Goal: Transaction & Acquisition: Subscribe to service/newsletter

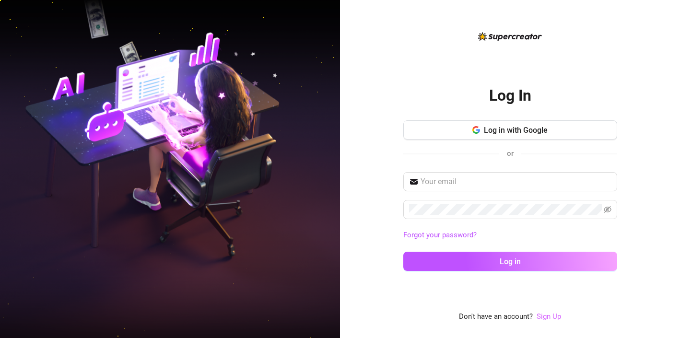
click at [547, 315] on link "Sign Up" at bounding box center [549, 316] width 24 height 9
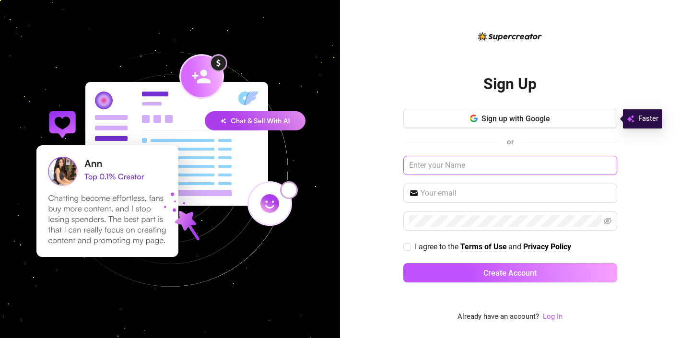
click at [477, 166] on input "text" at bounding box center [511, 165] width 214 height 19
type input "Marco Cicatiello"
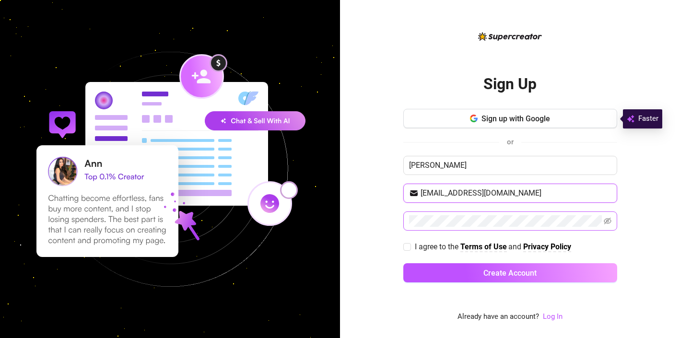
type input "lioness4management@gmail.com"
click at [607, 221] on icon "eye-invisible" at bounding box center [608, 221] width 8 height 8
click at [409, 247] on input "I agree to the Terms of Use and Privacy Policy" at bounding box center [407, 246] width 7 height 7
checkbox input "true"
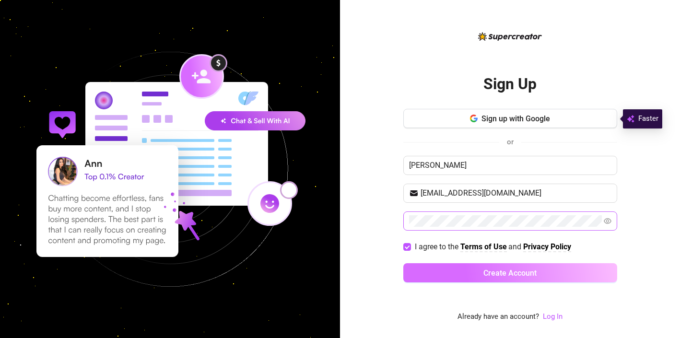
click at [505, 270] on span "Create Account" at bounding box center [510, 273] width 53 height 9
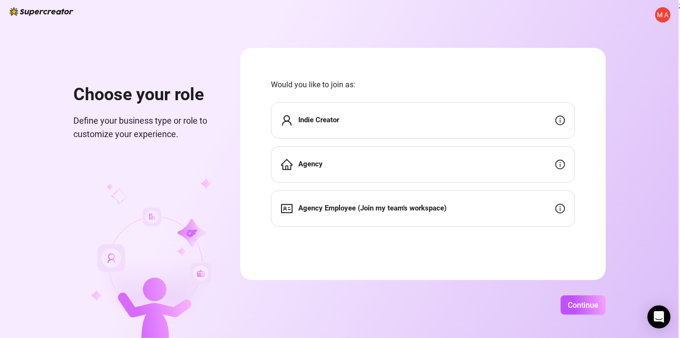
click at [524, 169] on div "Agency" at bounding box center [423, 164] width 304 height 36
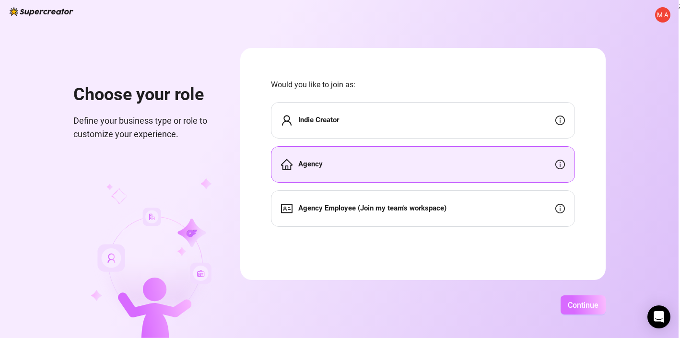
click at [575, 304] on span "Continue" at bounding box center [583, 305] width 31 height 9
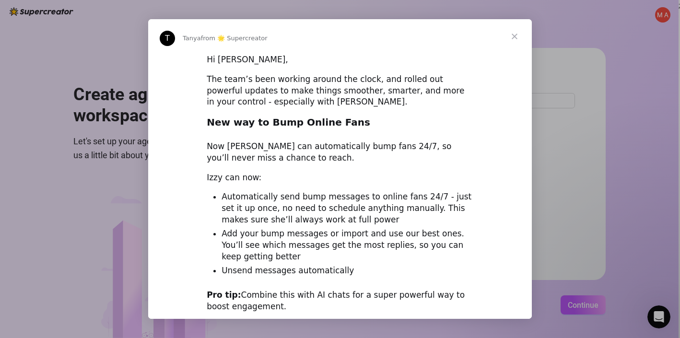
click at [514, 37] on span "Close" at bounding box center [515, 36] width 35 height 35
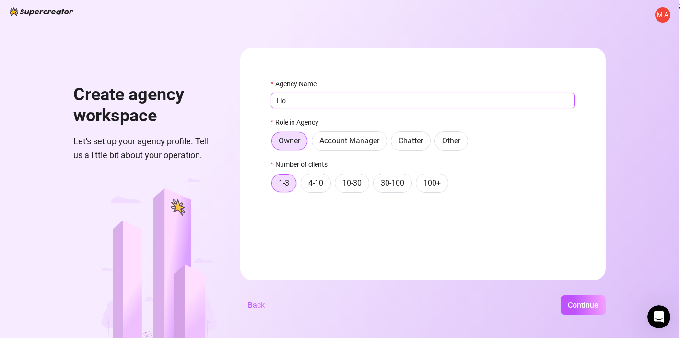
click at [351, 104] on input "Lio" at bounding box center [423, 100] width 304 height 15
type input "Lioness Management"
click at [319, 183] on span "4-10" at bounding box center [316, 182] width 15 height 9
click at [304, 186] on input "4-10" at bounding box center [304, 186] width 0 height 0
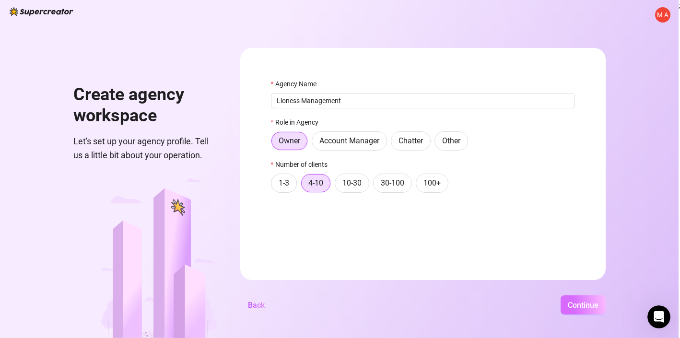
click at [594, 309] on span "Continue" at bounding box center [583, 305] width 31 height 9
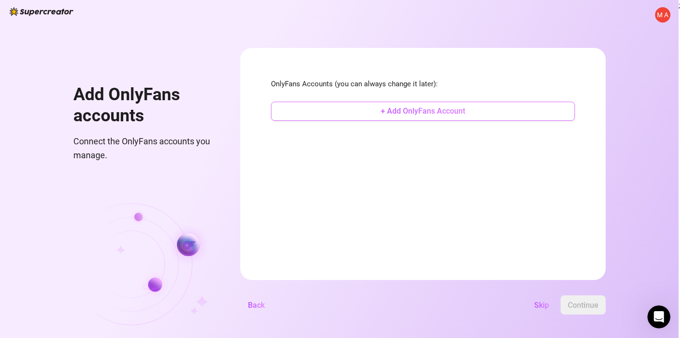
click at [425, 111] on span "+ Add OnlyFans Account" at bounding box center [423, 111] width 84 height 9
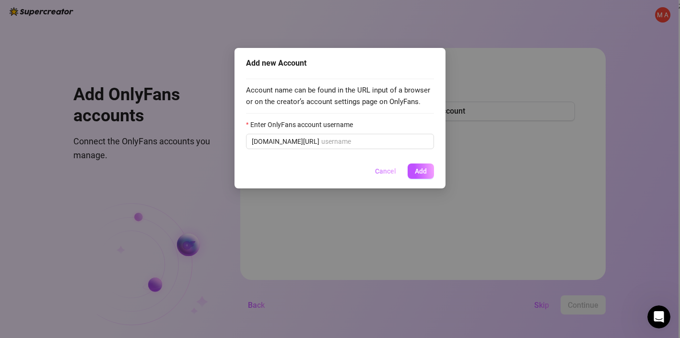
click at [386, 170] on span "Cancel" at bounding box center [385, 171] width 21 height 8
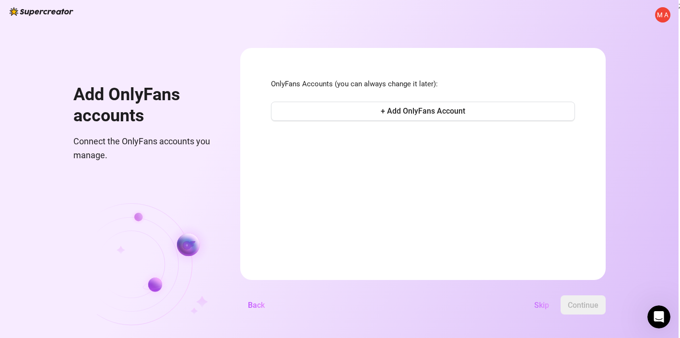
click at [543, 307] on span "Skip" at bounding box center [542, 305] width 15 height 9
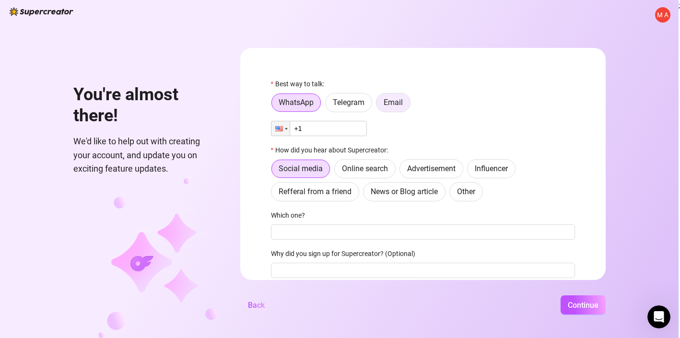
click at [399, 104] on span "Email" at bounding box center [393, 102] width 19 height 9
click at [379, 105] on input "Email" at bounding box center [379, 105] width 0 height 0
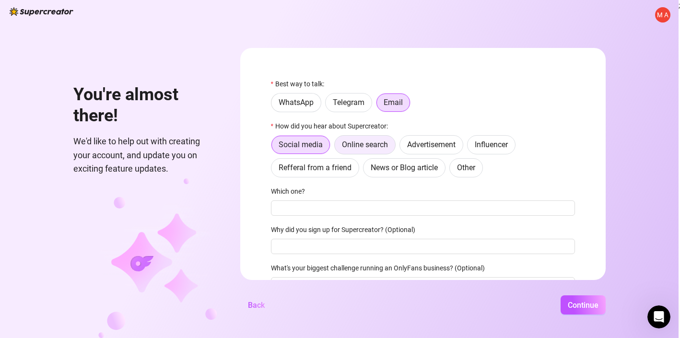
click at [377, 146] on span "Online search" at bounding box center [365, 144] width 46 height 9
click at [337, 147] on input "Online search" at bounding box center [337, 147] width 0 height 0
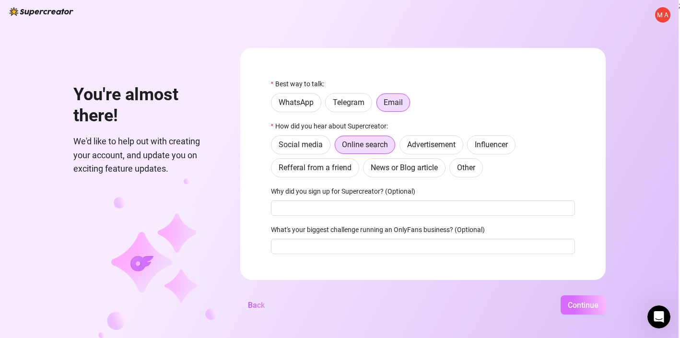
click at [574, 305] on span "Continue" at bounding box center [583, 305] width 31 height 9
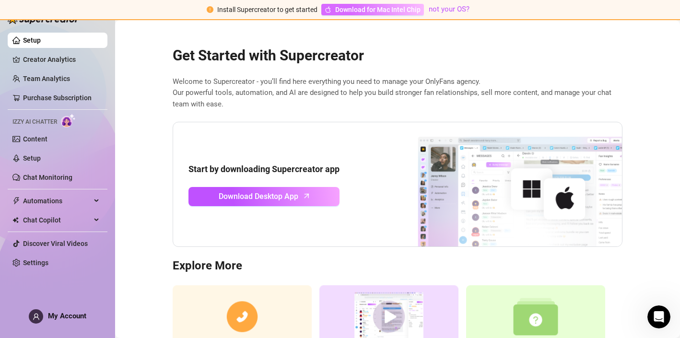
click at [365, 8] on span "Download for Mac Intel Chip" at bounding box center [377, 9] width 85 height 11
click at [46, 59] on link "Creator Analytics" at bounding box center [61, 59] width 77 height 15
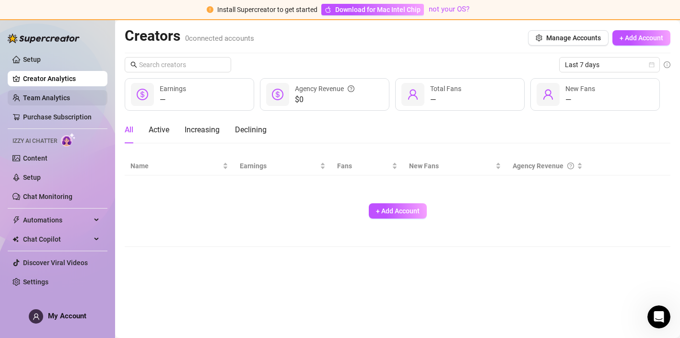
click at [59, 98] on link "Team Analytics" at bounding box center [46, 98] width 47 height 8
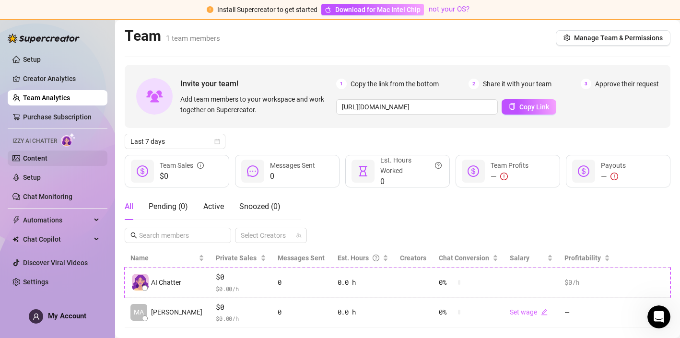
click at [43, 157] on link "Content" at bounding box center [35, 159] width 24 height 8
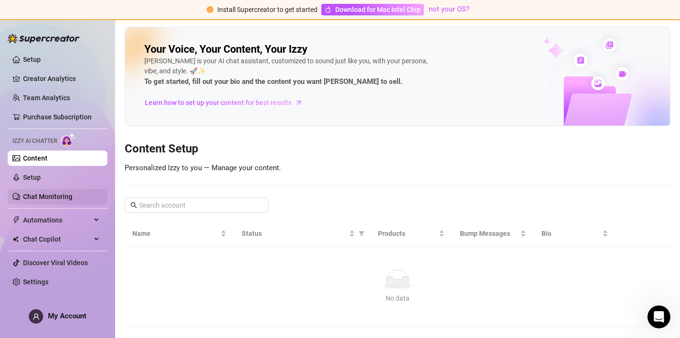
click at [49, 198] on link "Chat Monitoring" at bounding box center [47, 197] width 49 height 8
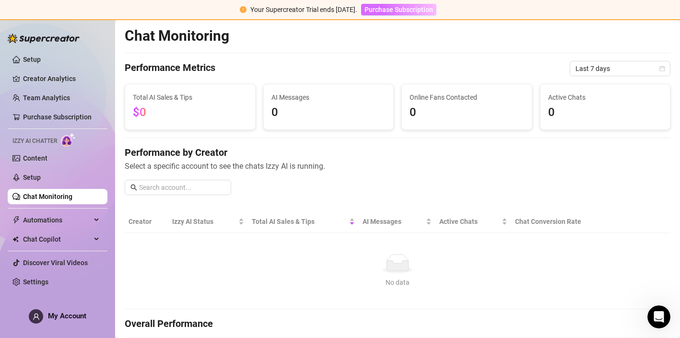
click at [409, 11] on span "Purchase Subscription" at bounding box center [399, 10] width 69 height 8
